Goal: Register for event/course

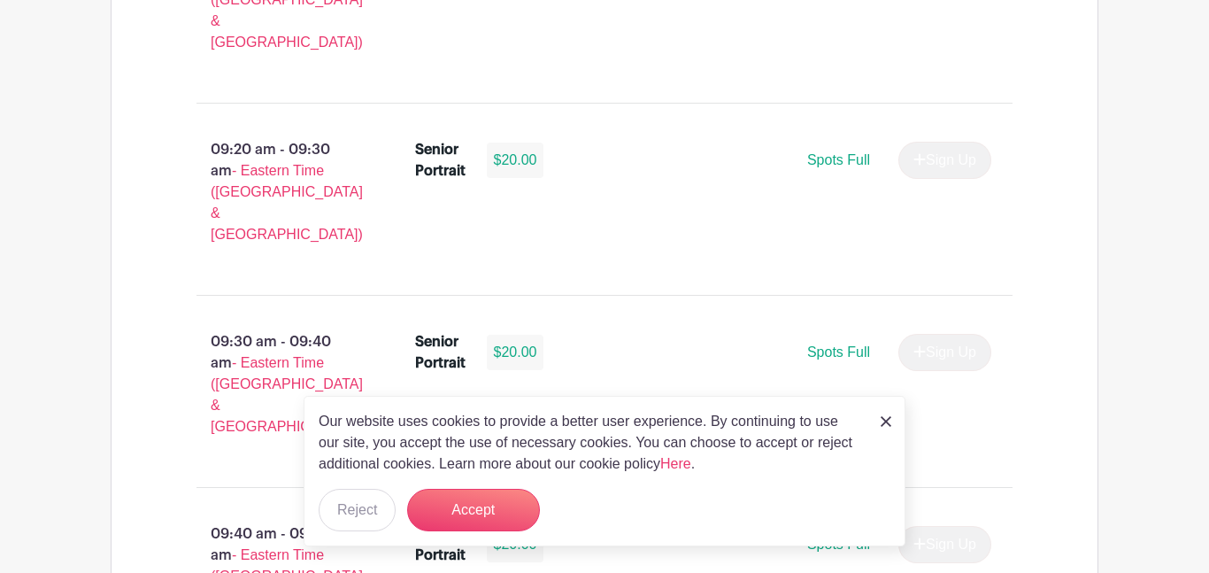
scroll to position [1655, 0]
click at [882, 425] on img at bounding box center [886, 421] width 11 height 11
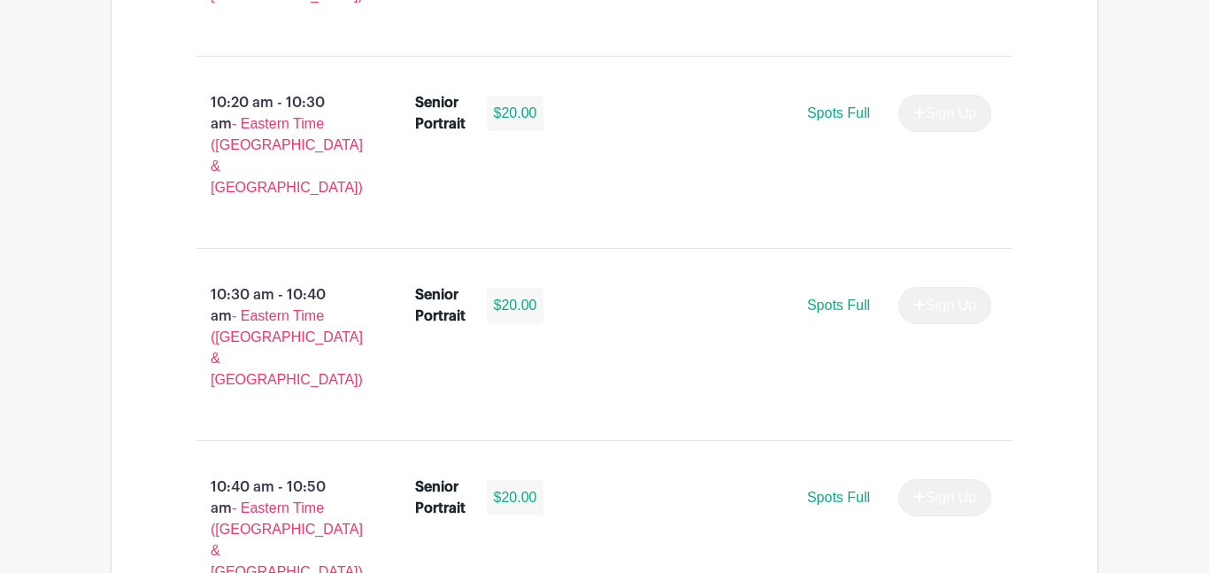
scroll to position [2858, 0]
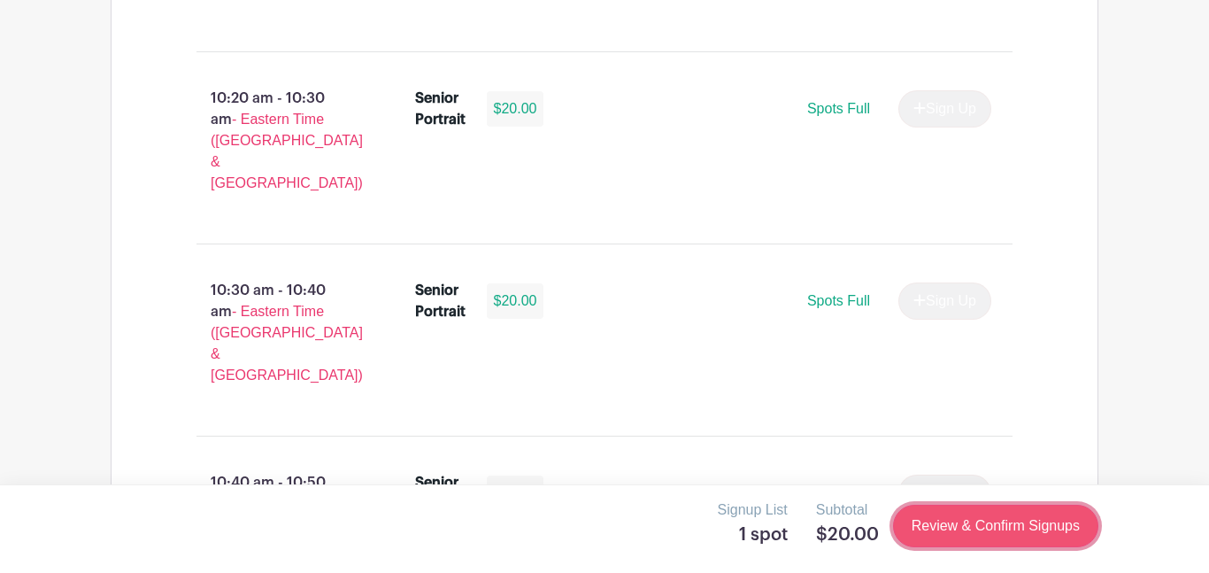
click at [992, 521] on link "Review & Confirm Signups" at bounding box center [995, 526] width 205 height 42
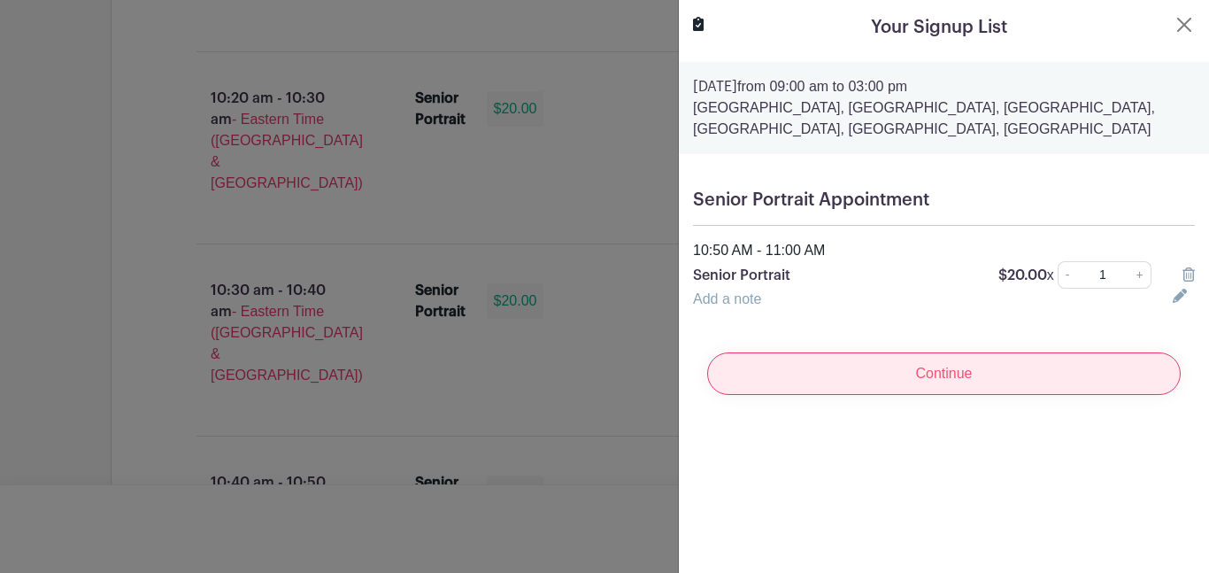
click at [1015, 372] on input "Continue" at bounding box center [944, 373] width 474 height 42
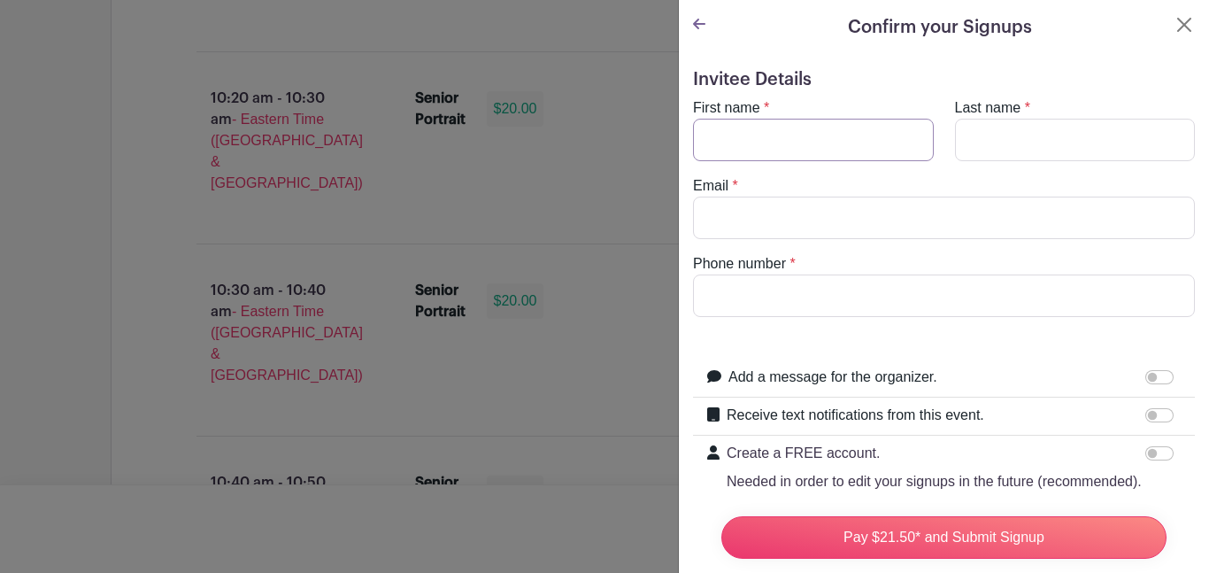
click at [893, 158] on input "First name" at bounding box center [813, 140] width 241 height 42
type input "[PERSON_NAME]"
click at [1102, 144] on input "Last name" at bounding box center [1075, 140] width 241 height 42
type input "[PERSON_NAME]"
click at [897, 211] on input "Email" at bounding box center [944, 218] width 502 height 42
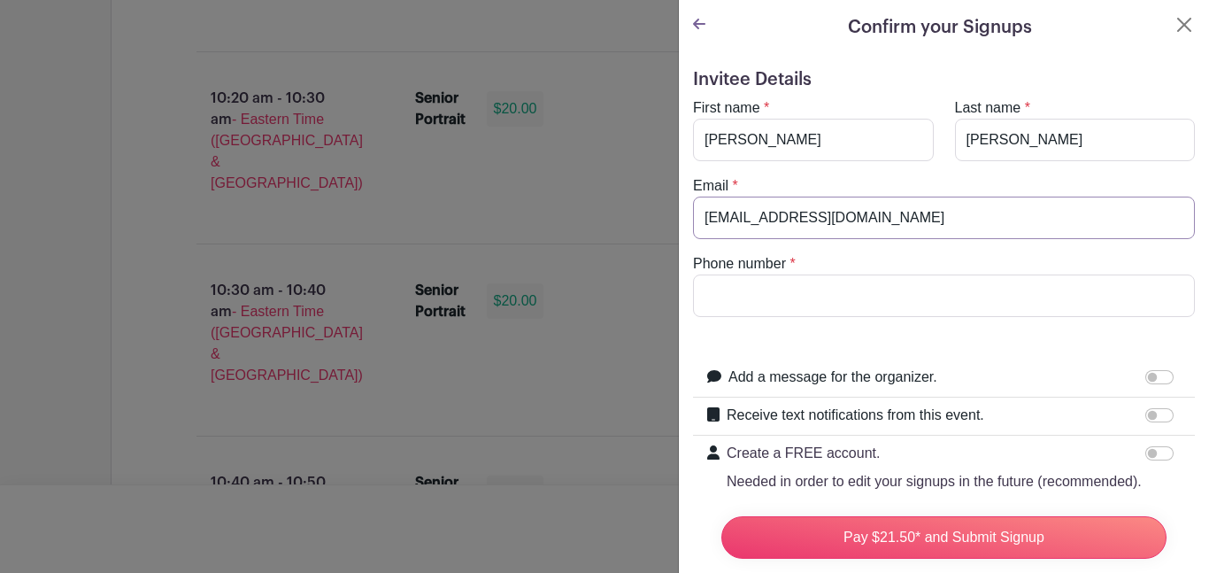
type input "[EMAIL_ADDRESS][DOMAIN_NAME]"
click at [919, 291] on input "Phone number" at bounding box center [944, 295] width 502 height 42
click at [863, 298] on input "Phone number" at bounding box center [944, 295] width 502 height 42
type input "8"
type input "8645494907"
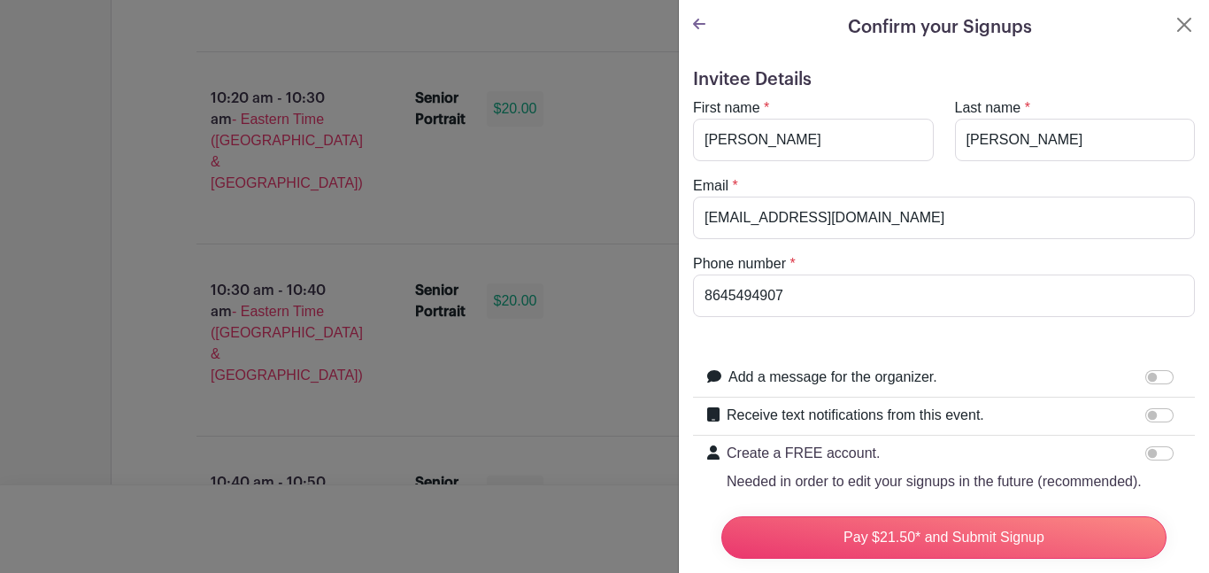
click at [935, 359] on div "Add a message for the organizer. Your message" at bounding box center [944, 378] width 502 height 38
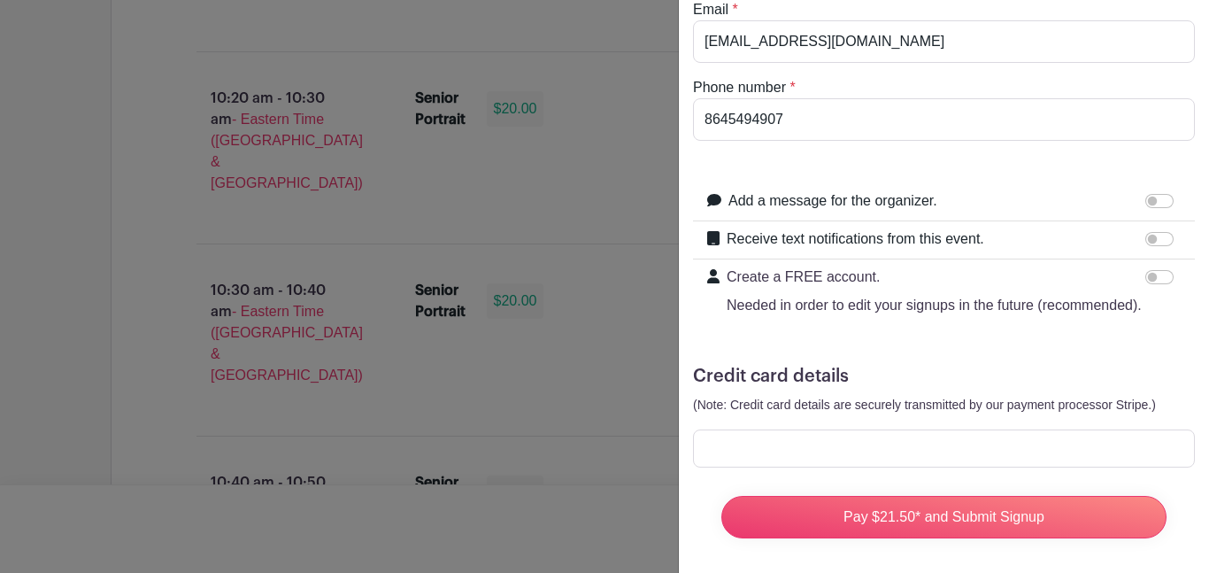
scroll to position [184, 0]
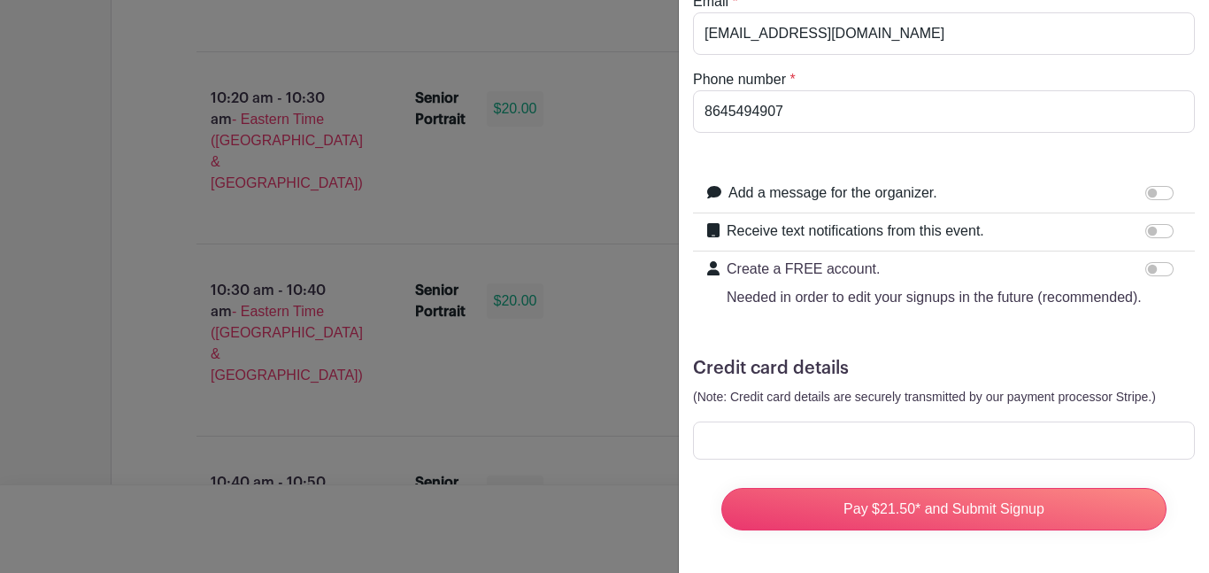
click at [1175, 231] on div at bounding box center [1163, 230] width 35 height 21
click at [1166, 231] on input "Receive text notifications from this event." at bounding box center [1160, 231] width 28 height 14
checkbox input "true"
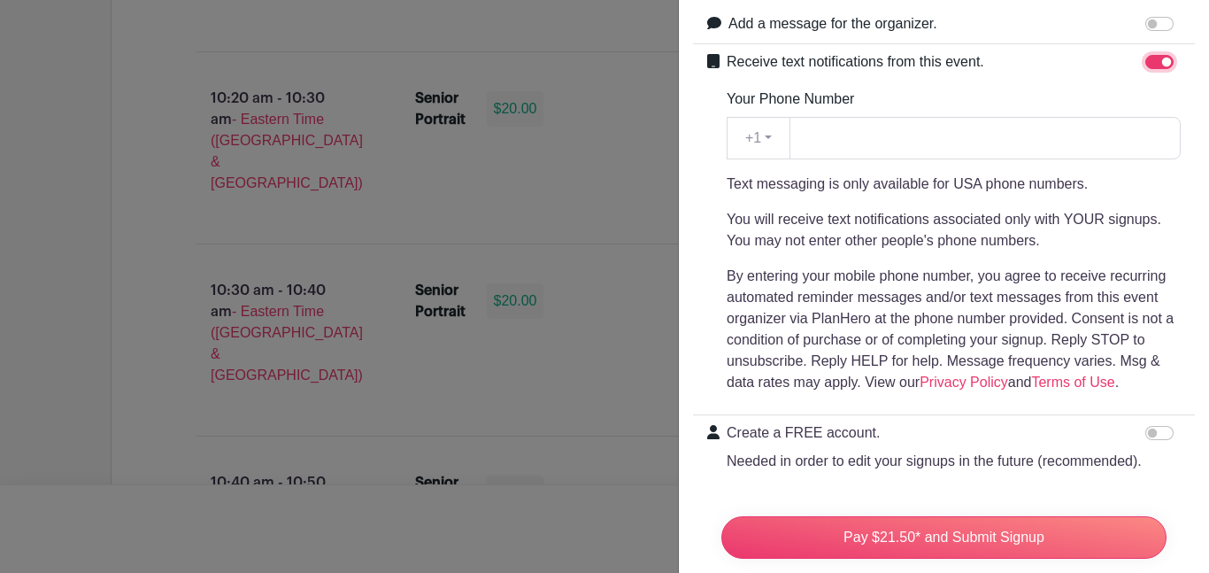
scroll to position [429, 0]
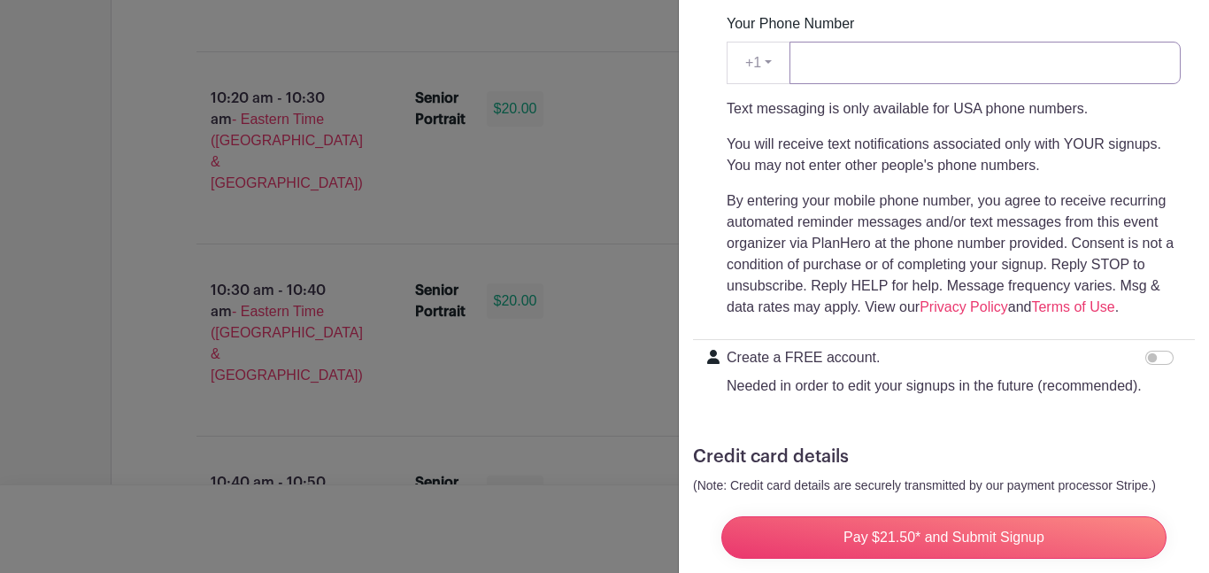
click at [939, 66] on input "Your Phone Number" at bounding box center [985, 63] width 391 height 42
type input "8645494907"
click at [1111, 134] on p "You will receive text notifications associated only with YOUR signups. You may …" at bounding box center [954, 155] width 454 height 42
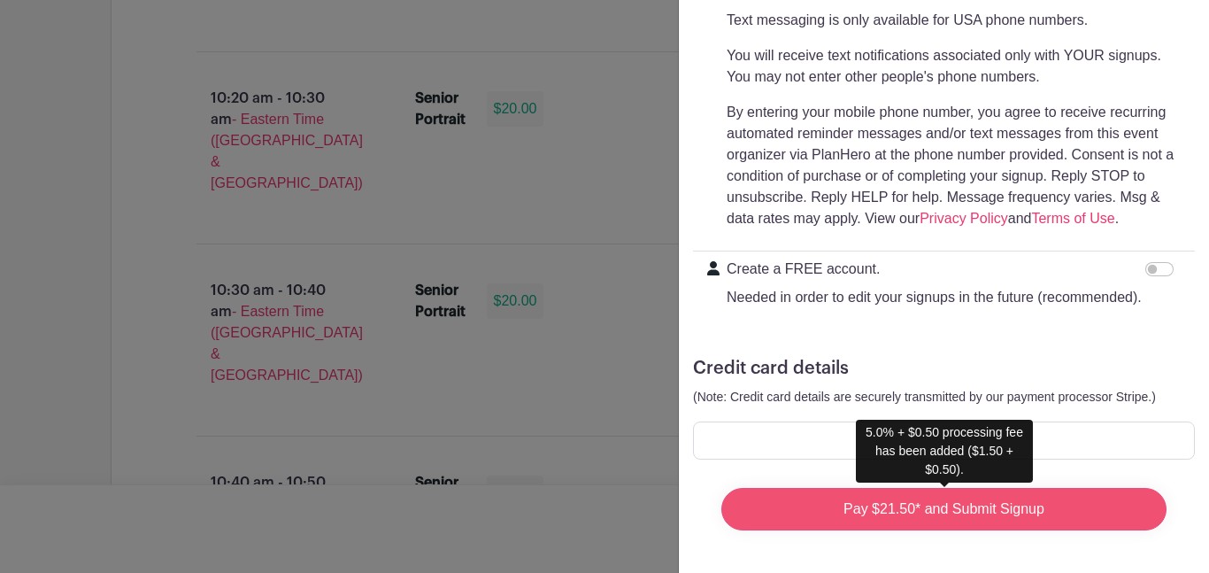
click at [1007, 525] on input "Pay $21.50* and Submit Signup" at bounding box center [944, 509] width 445 height 42
click at [1052, 521] on input "Pay $21.50* and Submit Signup" at bounding box center [944, 509] width 445 height 42
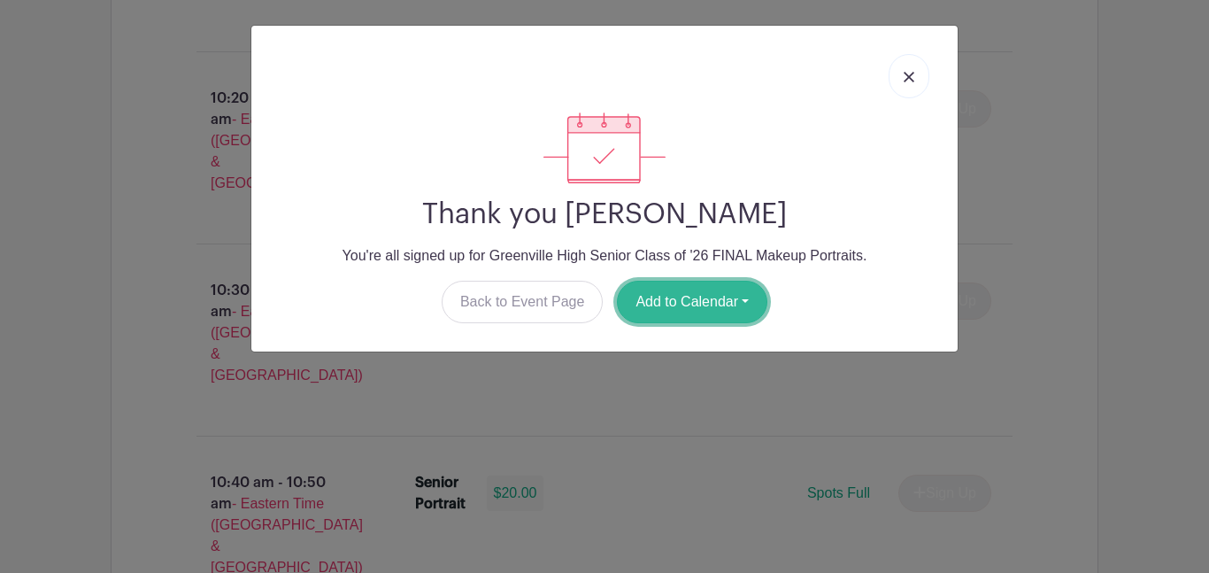
click at [707, 311] on button "Add to Calendar" at bounding box center [692, 302] width 151 height 42
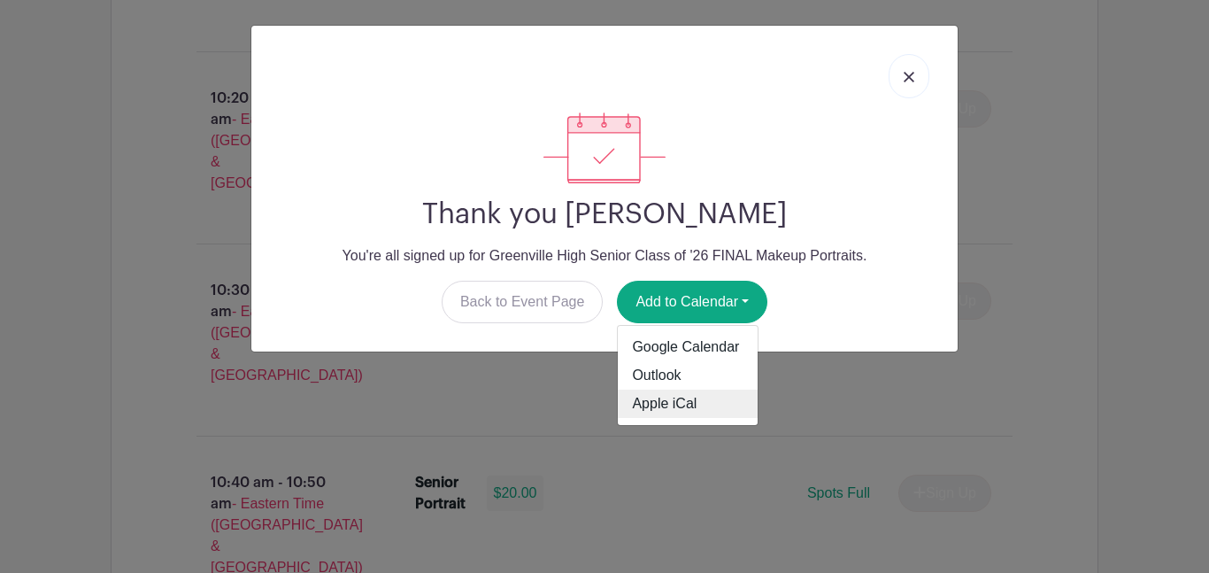
click at [706, 413] on link "Apple iCal" at bounding box center [688, 404] width 140 height 28
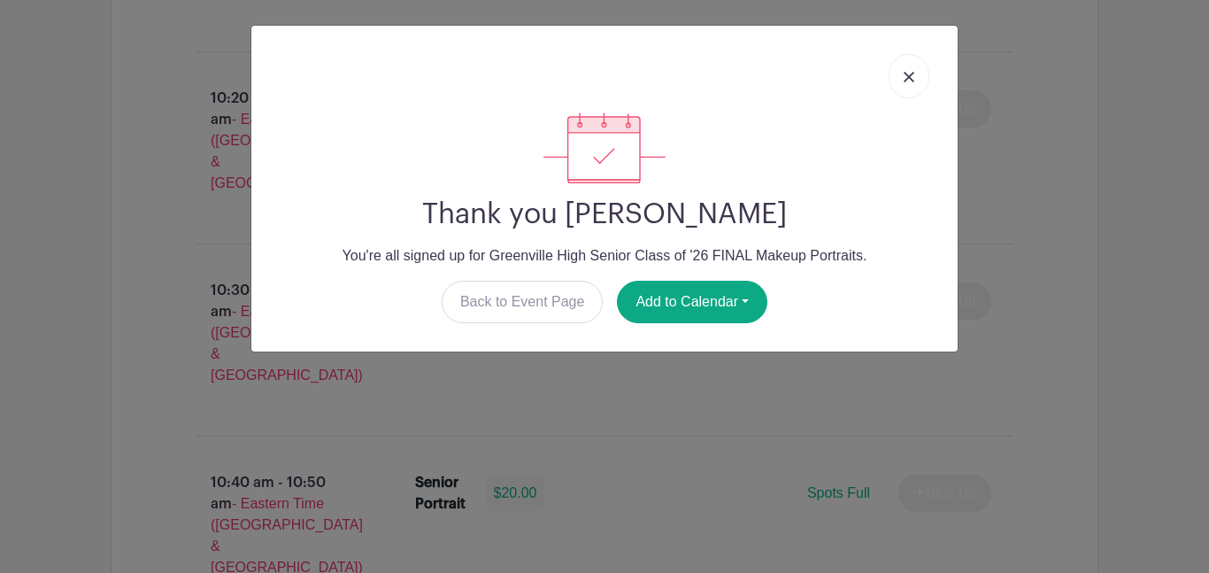
click at [903, 89] on link at bounding box center [909, 76] width 41 height 44
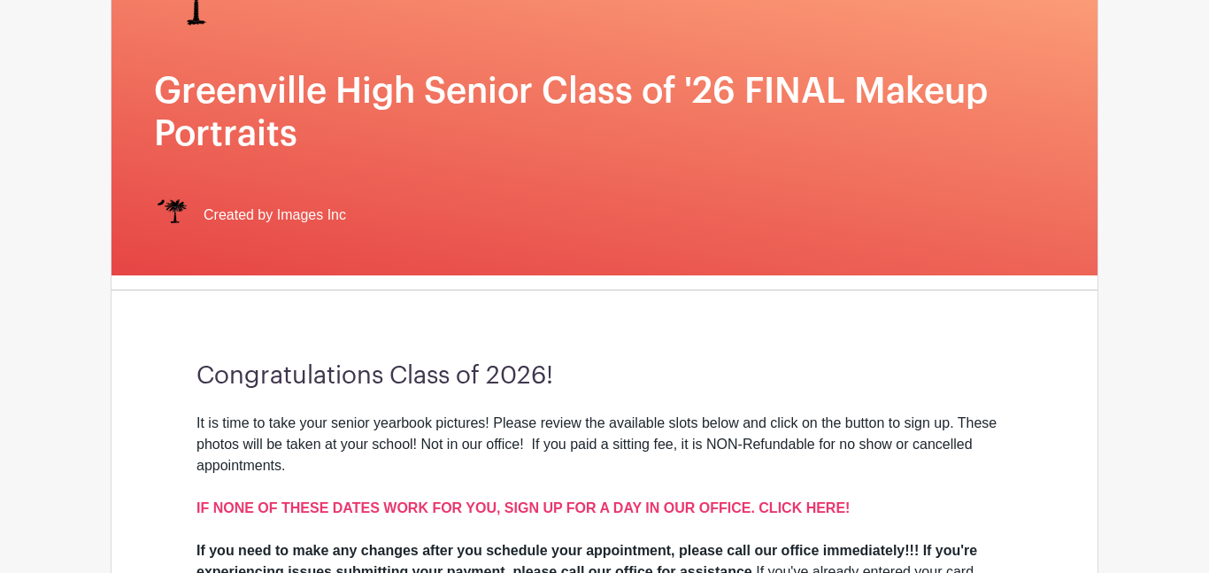
scroll to position [230, 0]
